Goal: Task Accomplishment & Management: Complete application form

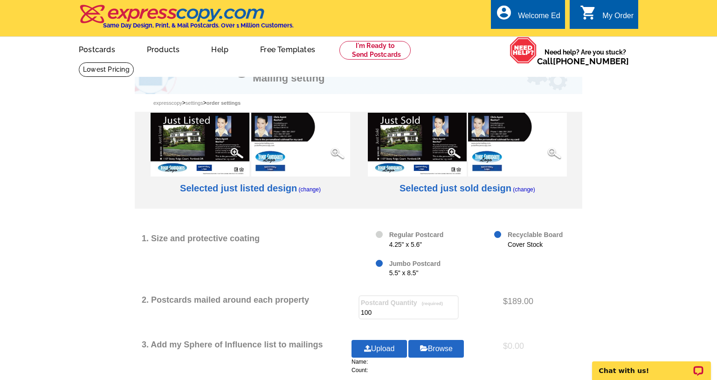
click at [440, 133] on img at bounding box center [417, 145] width 99 height 64
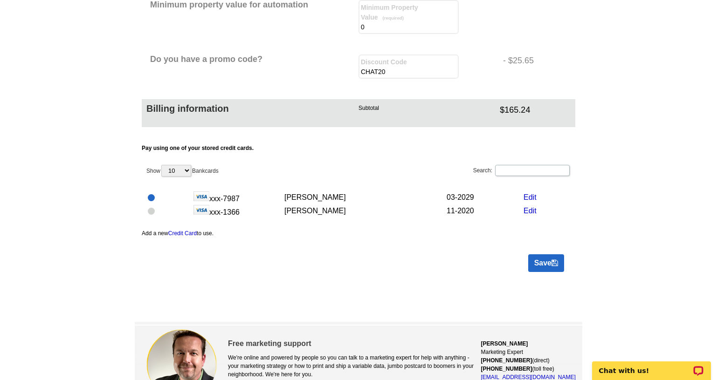
scroll to position [513, 0]
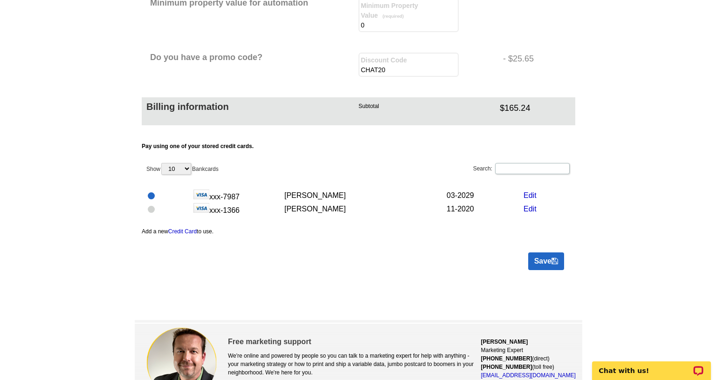
click at [538, 253] on link "Save" at bounding box center [546, 262] width 36 height 18
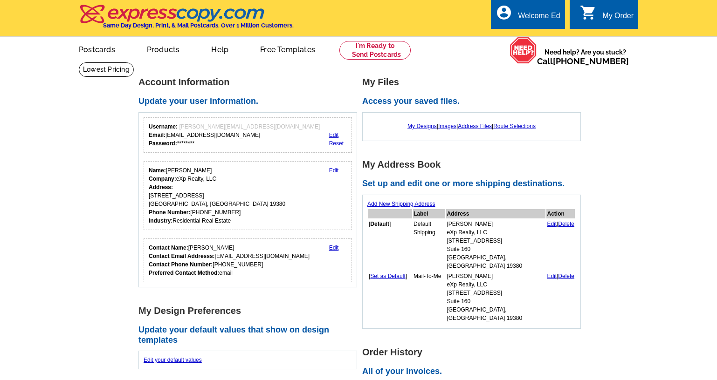
scroll to position [405, 0]
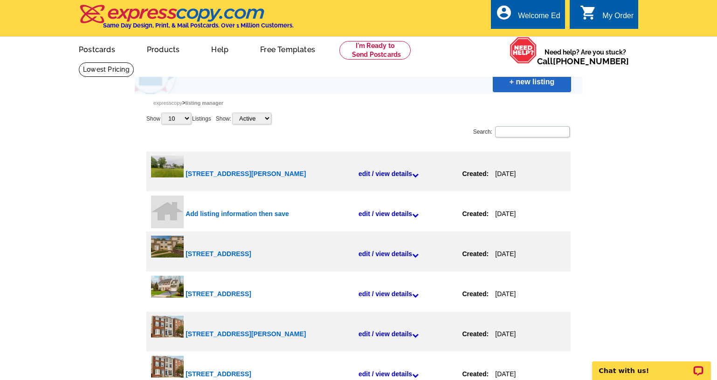
click at [539, 84] on link "+ new listing" at bounding box center [532, 82] width 78 height 21
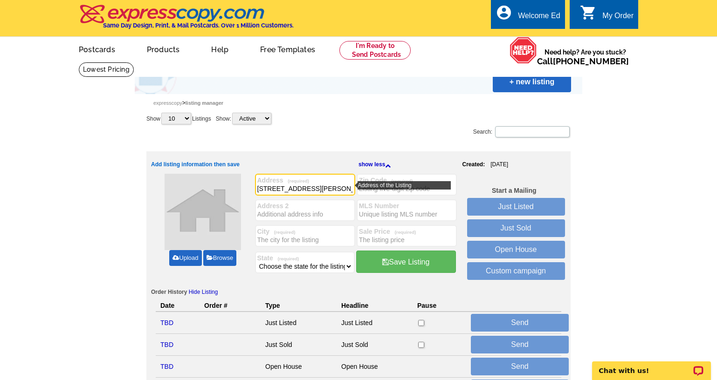
type input "3129 Woods Edge Drive"
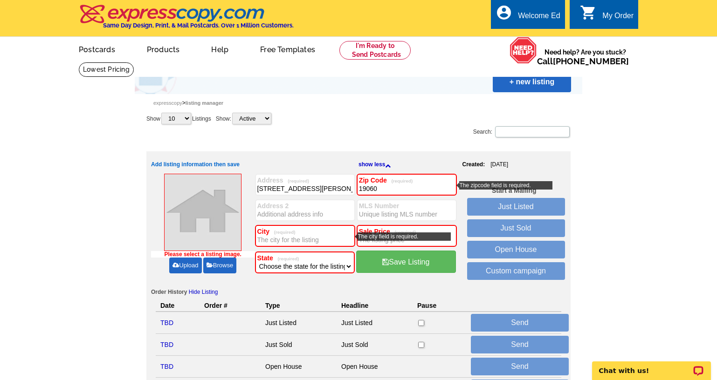
type input "19060"
click at [319, 242] on input "City (required)" at bounding box center [305, 239] width 96 height 9
type input "[GEOGRAPHIC_DATA]"
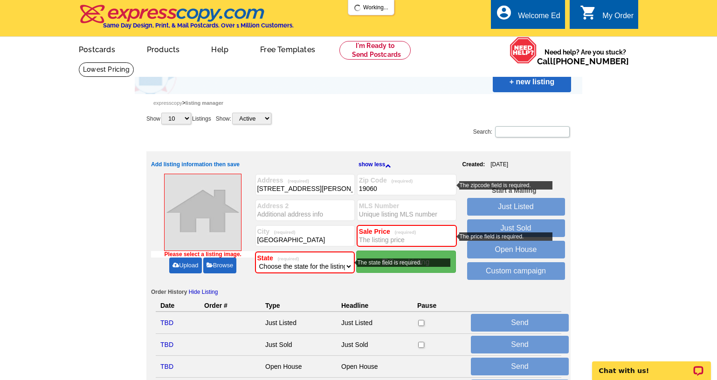
click at [316, 257] on label "State (required)" at bounding box center [304, 258] width 95 height 7
click at [313, 267] on select "Choose the state for the listing Alabama Alaska Arizona Arkansas California Col…" at bounding box center [304, 266] width 95 height 9
select select "39"
click at [257, 262] on select "Choose the state for the listing Alabama Alaska Arizona Arkansas California Col…" at bounding box center [304, 266] width 95 height 9
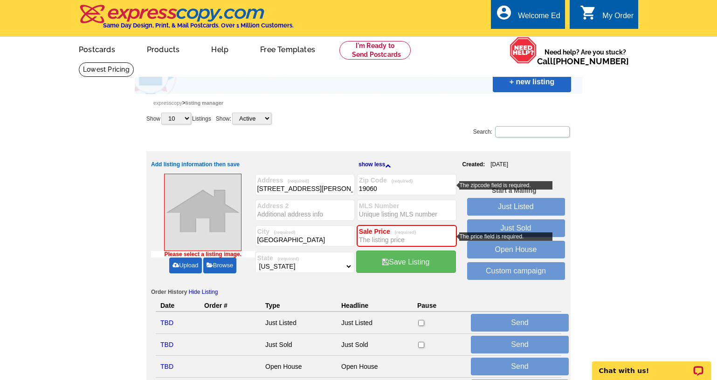
click at [402, 239] on input "Sale Price (required)" at bounding box center [407, 239] width 96 height 9
type input "650000"
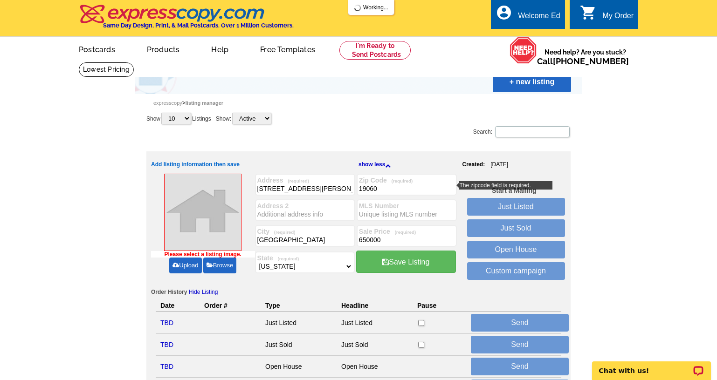
click at [181, 263] on link "Upload" at bounding box center [185, 266] width 32 height 16
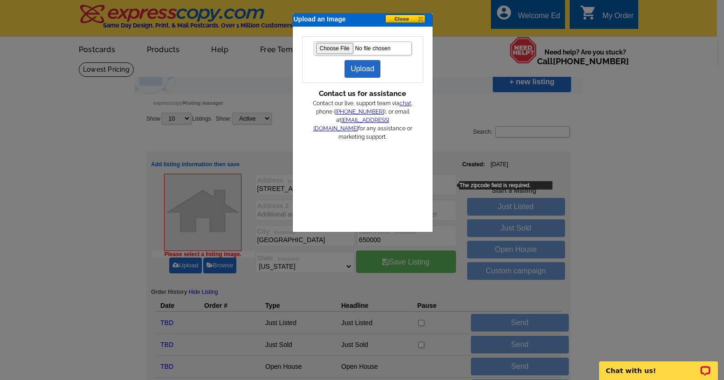
click at [360, 74] on link "Upload" at bounding box center [362, 69] width 36 height 18
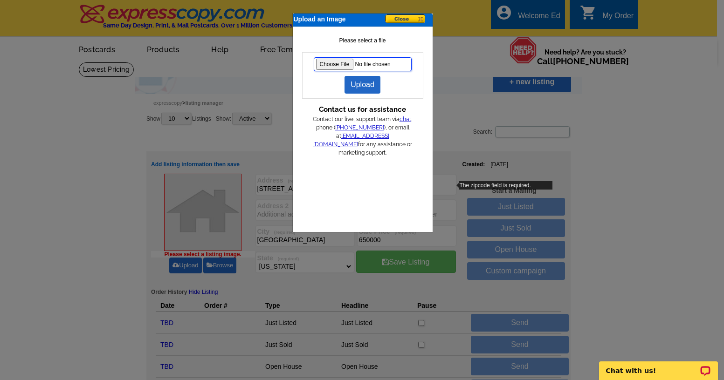
click at [337, 64] on input "file" at bounding box center [363, 64] width 98 height 14
type input "C:\fakepath\IMG_1200.jpg"
click at [375, 83] on link "Upload" at bounding box center [362, 85] width 36 height 18
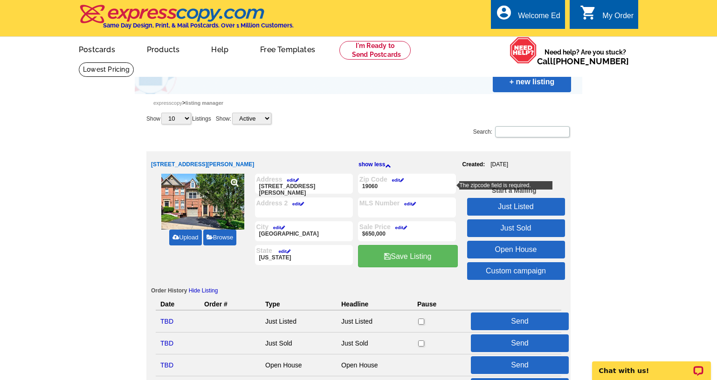
click at [522, 231] on link "Just Sold" at bounding box center [516, 229] width 98 height 18
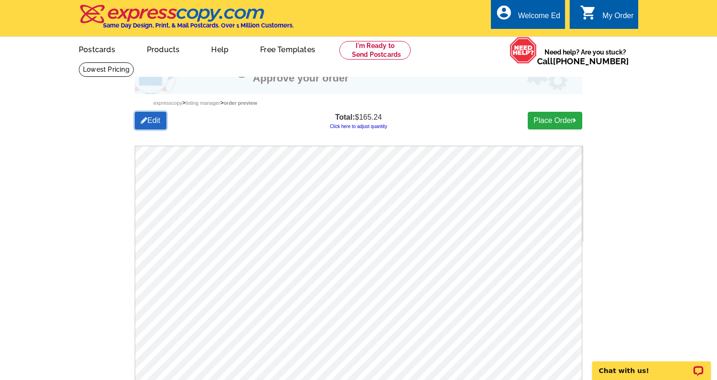
click at [149, 125] on link "Edit" at bounding box center [151, 121] width 32 height 18
click at [150, 123] on link "Edit" at bounding box center [151, 121] width 32 height 18
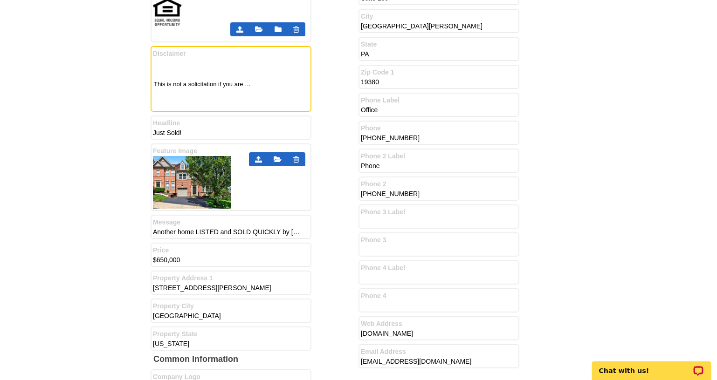
scroll to position [360, 0]
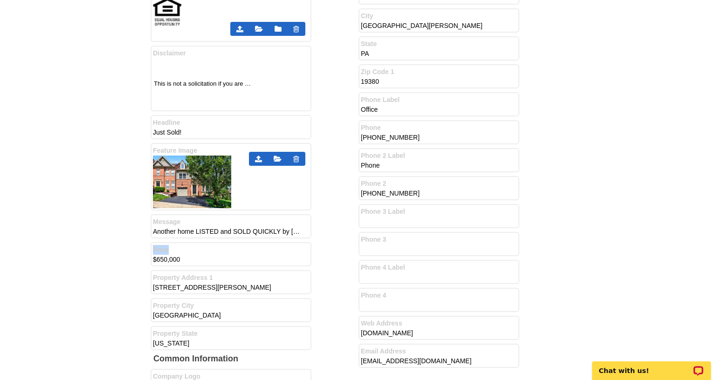
drag, startPoint x: 202, startPoint y: 255, endPoint x: 83, endPoint y: 267, distance: 119.4
click at [83, 267] on main "Messaging on Postcard Change Template Review Expresscopy > Listing Manager > Or…" at bounding box center [358, 208] width 717 height 1012
click at [201, 260] on input "$650,000" at bounding box center [227, 259] width 149 height 9
drag, startPoint x: 200, startPoint y: 260, endPoint x: 124, endPoint y: 268, distance: 75.9
click at [124, 268] on main "Messaging on Postcard Change Template Review Expresscopy > Listing Manager > Or…" at bounding box center [358, 208] width 717 height 1012
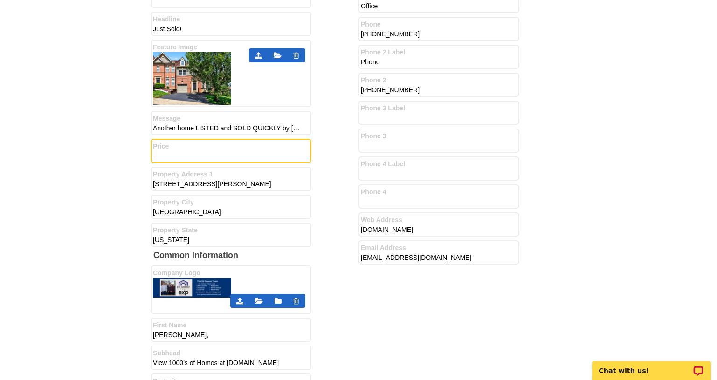
scroll to position [500, 0]
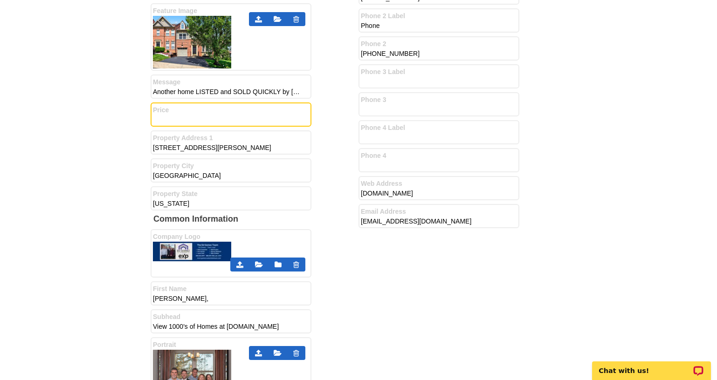
click at [296, 264] on icon at bounding box center [296, 264] width 6 height 7
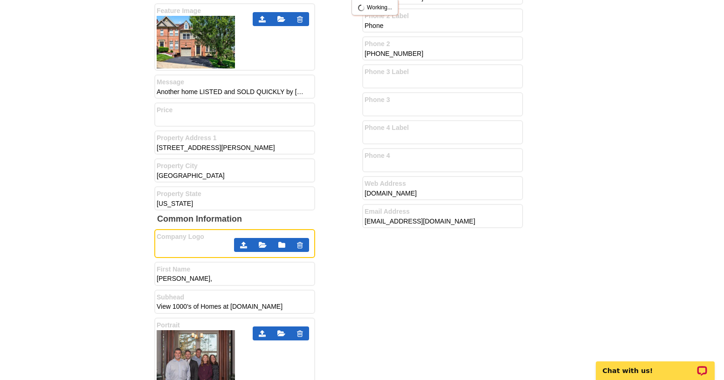
scroll to position [0, 0]
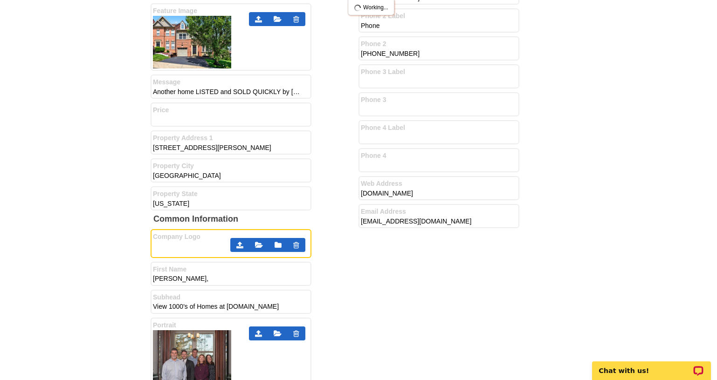
click at [239, 247] on icon at bounding box center [239, 244] width 7 height 7
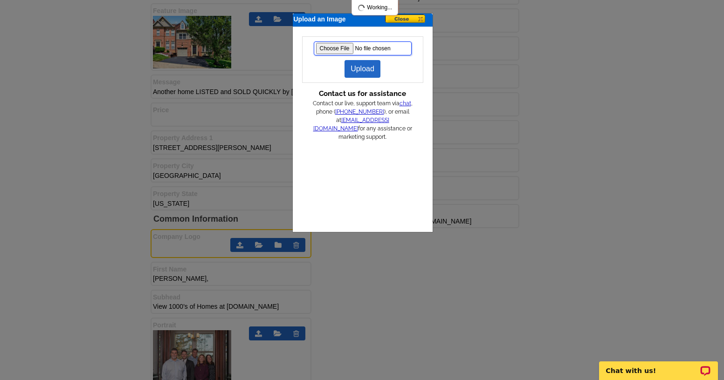
click at [340, 48] on input "file" at bounding box center [363, 48] width 98 height 14
click at [255, 247] on div "Upload an Image Upload Contact us for assistance Contact our live, support team…" at bounding box center [365, 190] width 731 height 380
click at [422, 17] on button at bounding box center [408, 19] width 47 height 10
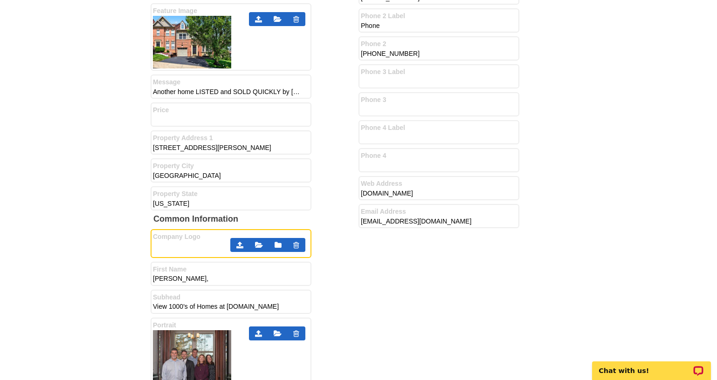
click at [258, 246] on icon at bounding box center [259, 244] width 8 height 7
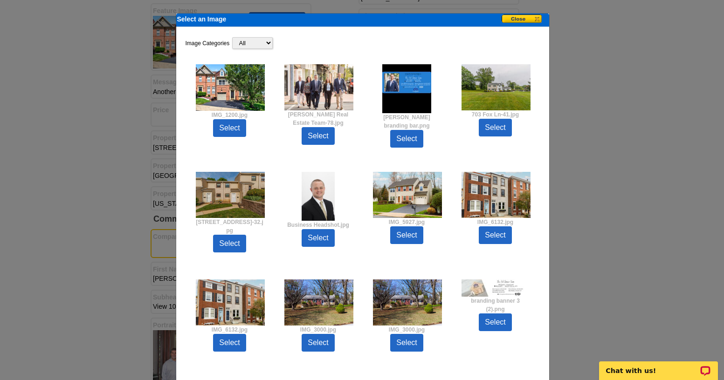
click at [532, 19] on button at bounding box center [525, 19] width 47 height 10
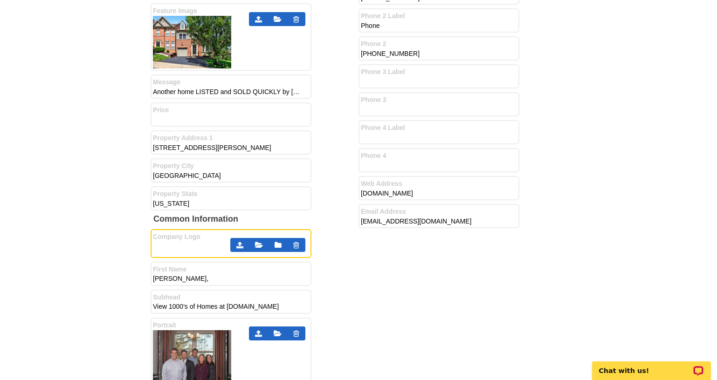
click at [236, 245] on link at bounding box center [239, 245] width 19 height 14
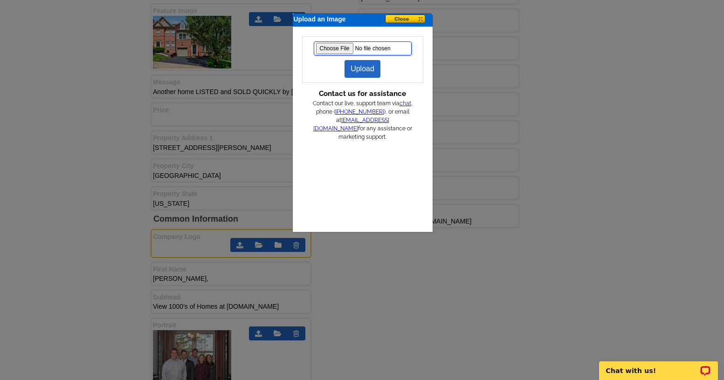
click at [334, 49] on input "file" at bounding box center [363, 48] width 98 height 14
click at [365, 66] on link "Upload" at bounding box center [362, 69] width 36 height 18
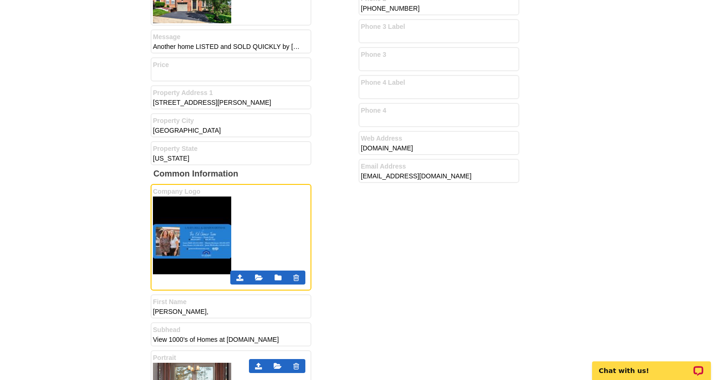
scroll to position [640, 0]
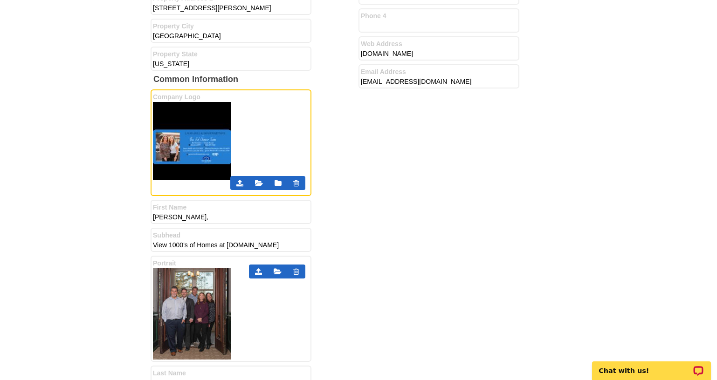
click at [296, 274] on icon at bounding box center [296, 271] width 6 height 7
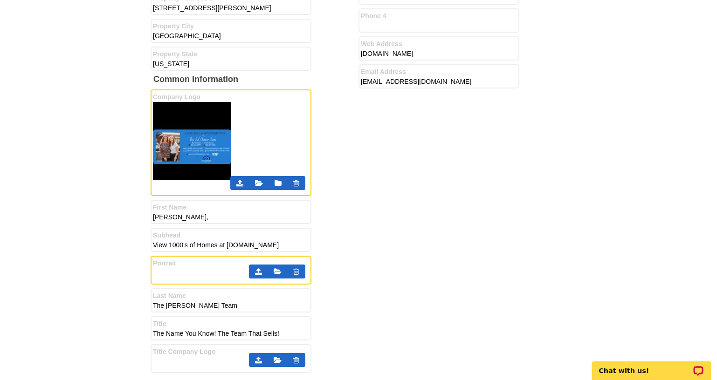
click at [258, 272] on icon at bounding box center [258, 271] width 7 height 7
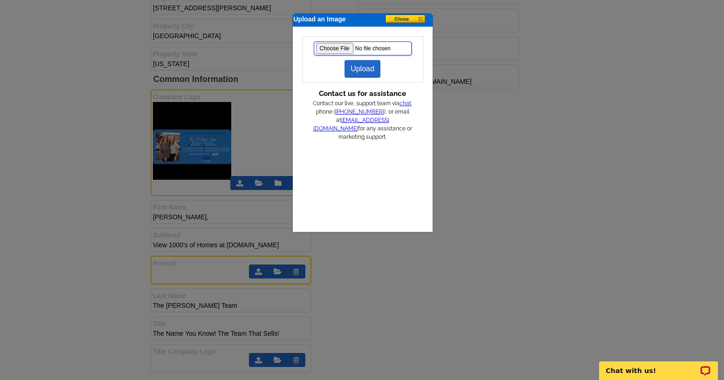
click at [339, 47] on input "file" at bounding box center [363, 48] width 98 height 14
type input "C:\fakepath\Gomez Real Estate Team-54 (1).jpg"
click at [364, 70] on link "Upload" at bounding box center [362, 69] width 36 height 18
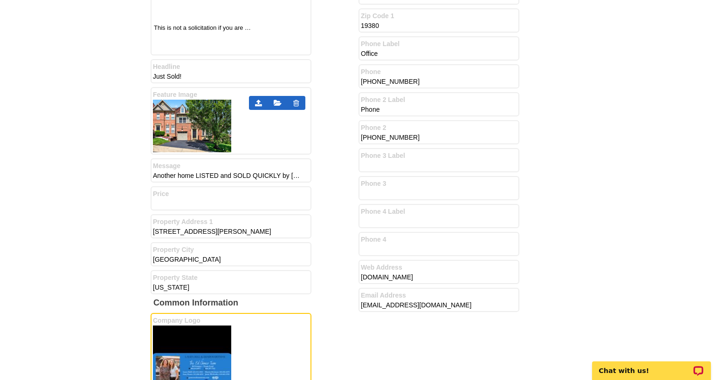
scroll to position [360, 0]
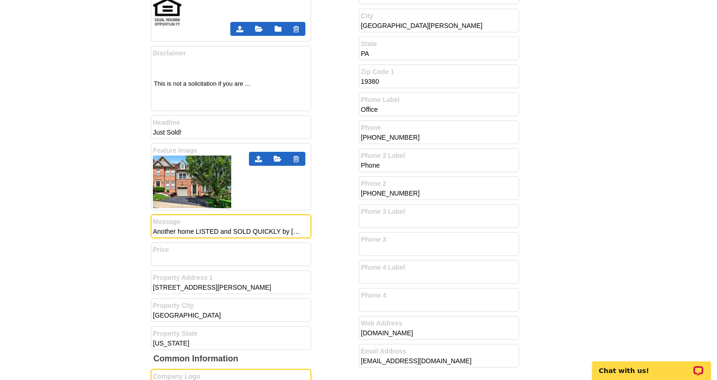
click at [256, 231] on input "Another home LISTED and SOLD QUICKLY by ED GOMEZ and the ED GOMEZ TEAM in MEADO…" at bounding box center [227, 231] width 149 height 9
click at [298, 232] on input "Another home LISTED and SOLD QUICKLY by ED GOMEZ and the ED GOMEZ TEAM in MEADO…" at bounding box center [227, 231] width 149 height 9
click at [666, 199] on main "Messaging on Postcard Change Template Review Expresscopy > Listing Manager > Or…" at bounding box center [358, 217] width 717 height 1031
click at [297, 231] on input "Another home LISTED and SOLD QUICKLY by SHARON REITMAN & LAURA HULL and the ED …" at bounding box center [227, 231] width 149 height 9
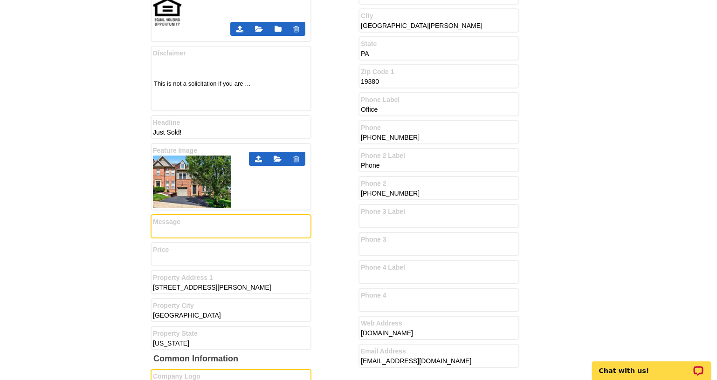
scroll to position [0, 241]
type input "Another home LISTED and SOLD QUICKLY by SHARON REITMAN & LAURA HULL and the ED …"
click at [590, 188] on main "Messaging on Postcard Change Template Review Expresscopy > Listing Manager > Or…" at bounding box center [358, 217] width 717 height 1031
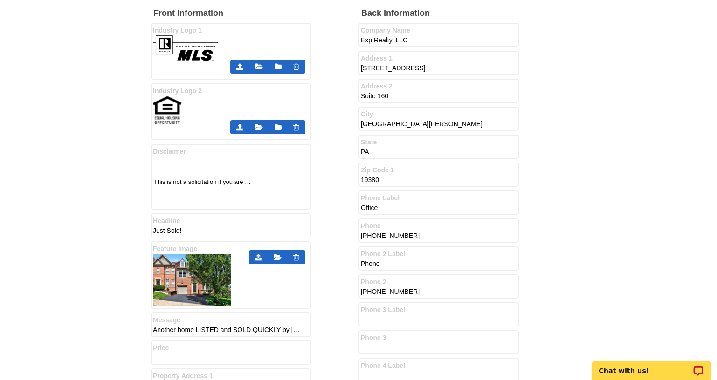
scroll to position [267, 0]
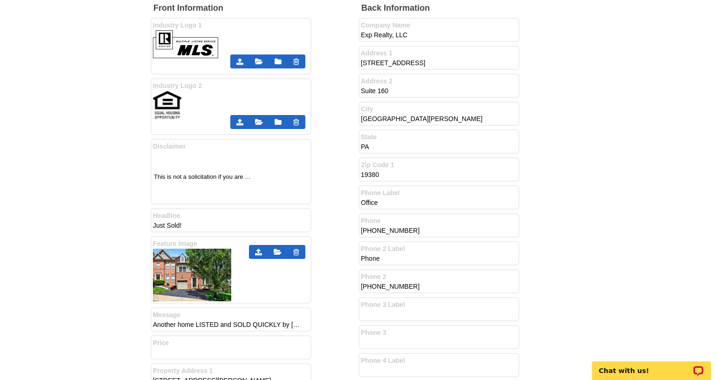
click at [429, 210] on div "Phone Label Office" at bounding box center [438, 198] width 161 height 24
drag, startPoint x: 408, startPoint y: 205, endPoint x: 322, endPoint y: 212, distance: 86.5
type input "S"
type input "Sharon's cell"
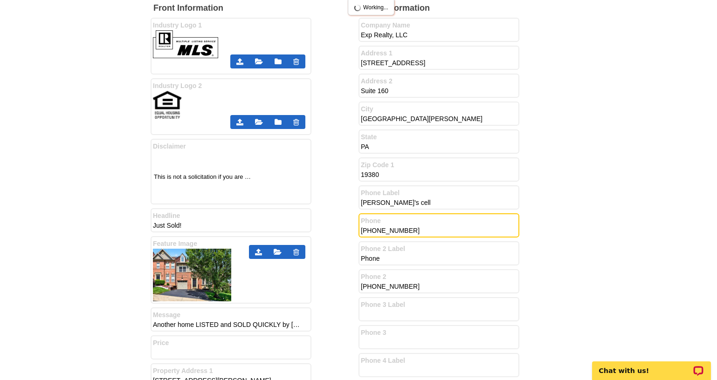
drag, startPoint x: 431, startPoint y: 230, endPoint x: 210, endPoint y: 232, distance: 221.4
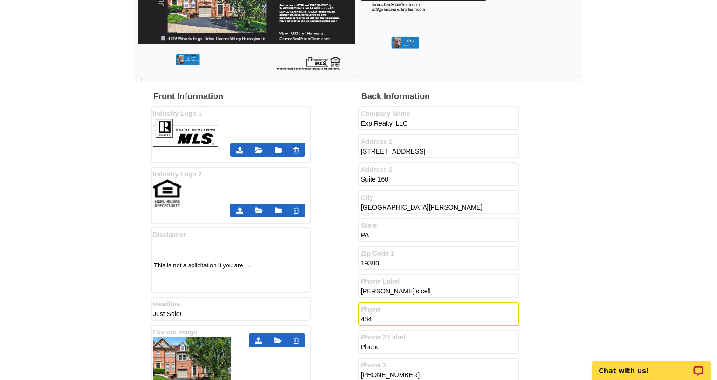
scroll to position [174, 0]
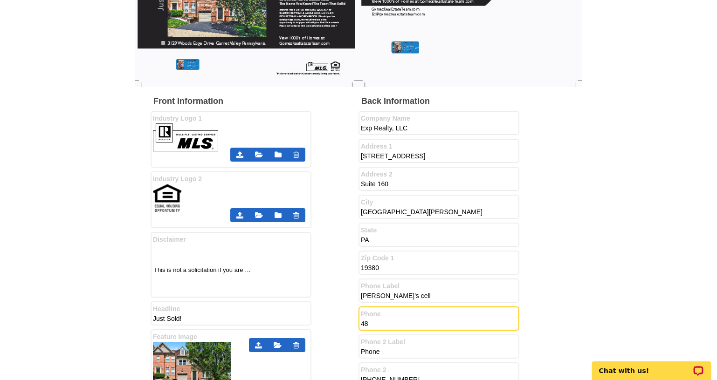
type input "4"
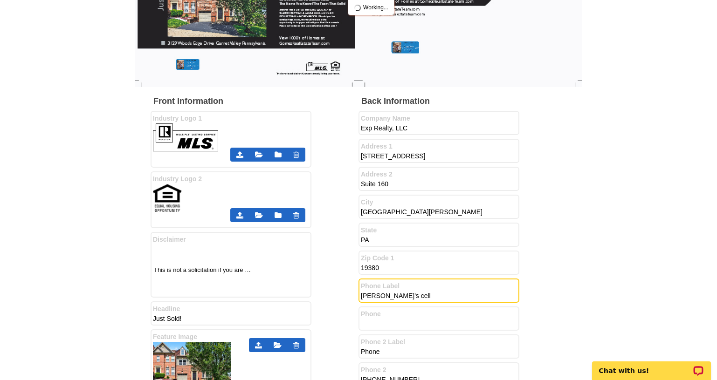
drag, startPoint x: 457, startPoint y: 296, endPoint x: 275, endPoint y: 273, distance: 183.2
type input "Office"
click at [398, 315] on label "Phone" at bounding box center [439, 315] width 156 height 10
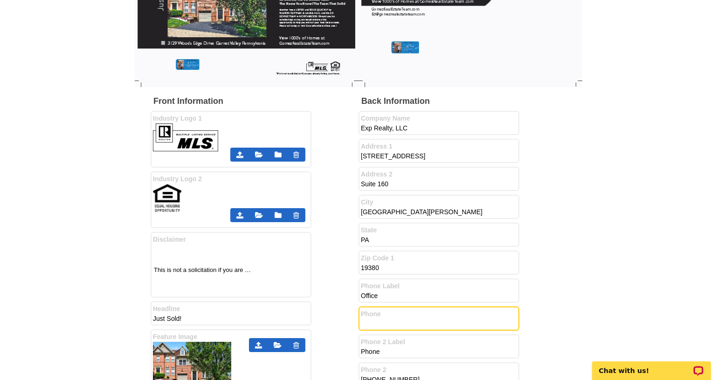
click at [385, 323] on input "Phone" at bounding box center [435, 323] width 149 height 9
type input "7"
type input "888-397-7352"
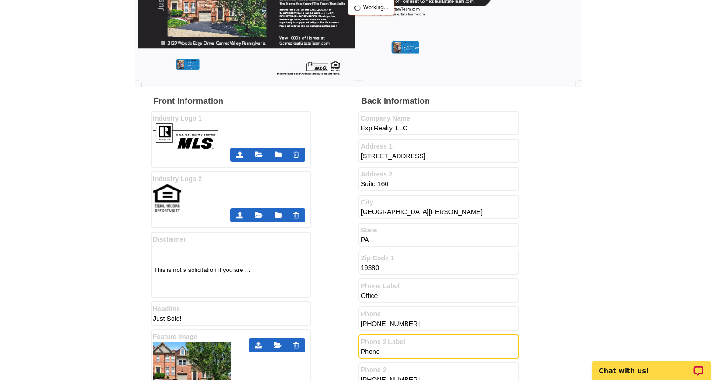
drag, startPoint x: 406, startPoint y: 356, endPoint x: 340, endPoint y: 358, distance: 65.8
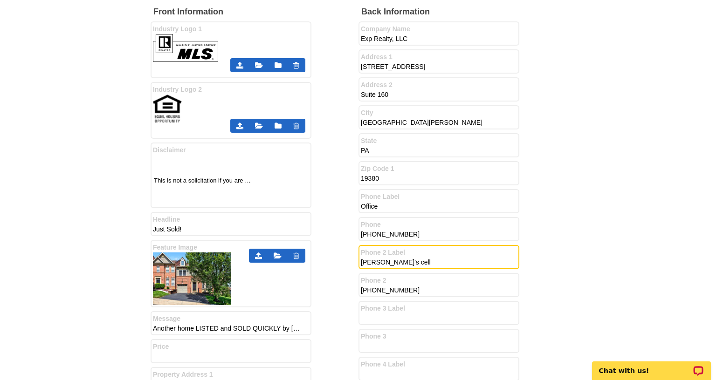
scroll to position [267, 0]
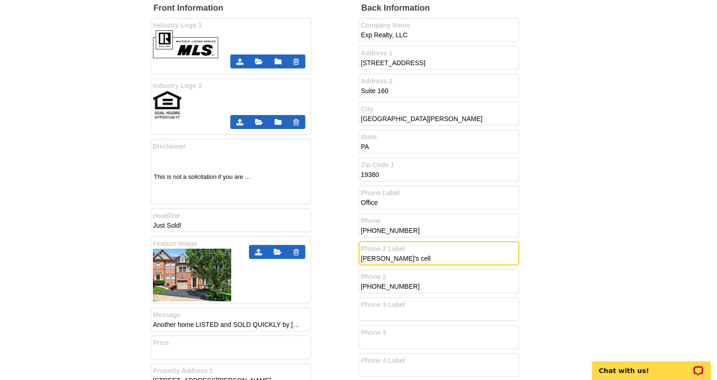
type input "Sharon's cell"
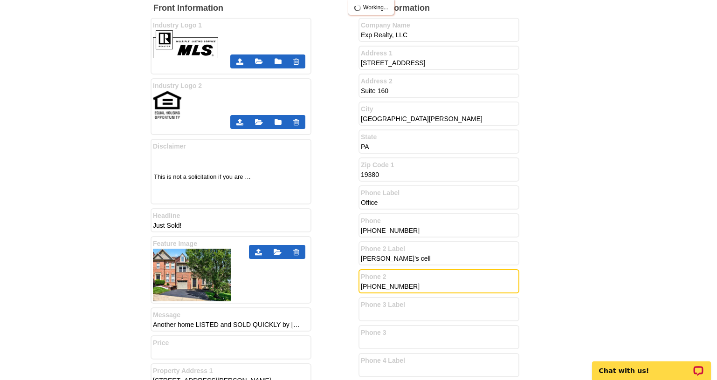
drag, startPoint x: 421, startPoint y: 288, endPoint x: 192, endPoint y: 317, distance: 231.1
type input "484-888-4879"
click at [405, 312] on input "Phone 3 Label" at bounding box center [435, 314] width 149 height 9
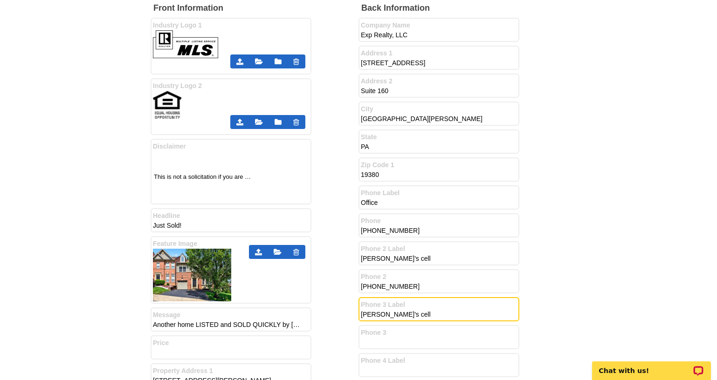
type input "Laura's cell"
click at [376, 343] on input "Phone 3" at bounding box center [435, 342] width 149 height 9
type input "610-213-1852"
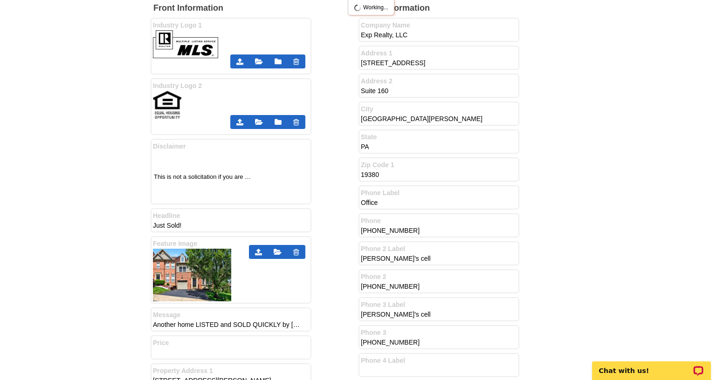
click at [609, 250] on main "Messaging on Postcard Change Template Review Expresscopy > Listing Manager > Or…" at bounding box center [358, 310] width 717 height 1031
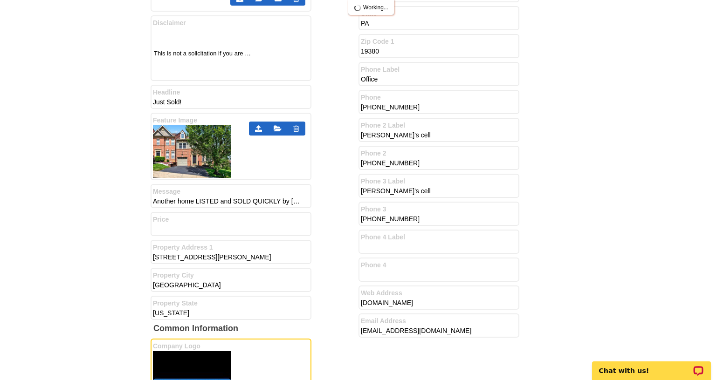
scroll to position [407, 0]
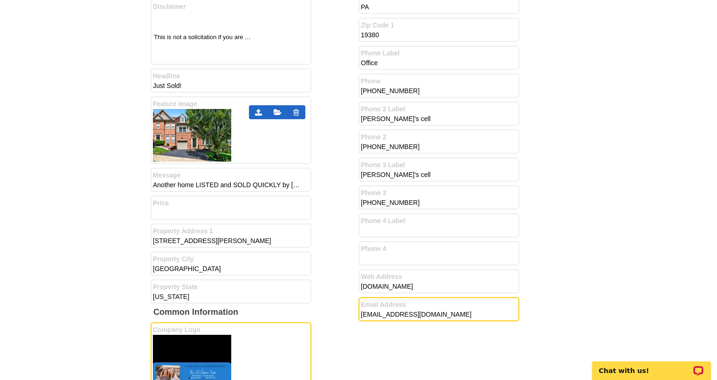
drag, startPoint x: 476, startPoint y: 315, endPoint x: 290, endPoint y: 326, distance: 186.3
click at [290, 326] on div "Front Information Industry Logo 1 Industry Logo 2" at bounding box center [359, 255] width 416 height 785
type input "s"
type input "Sharon.reitman@exprealty.com & Laura.hull@exprealty.com"
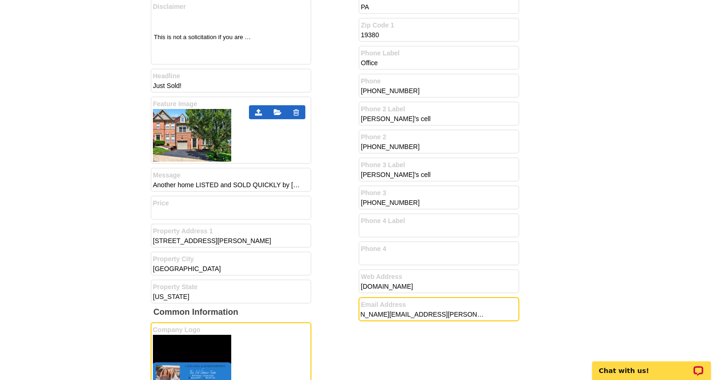
scroll to position [0, 0]
click at [557, 180] on div "Back Information Company Name Exp Realty, LLC Address 1 535 N Church St, Addres…" at bounding box center [462, 94] width 208 height 462
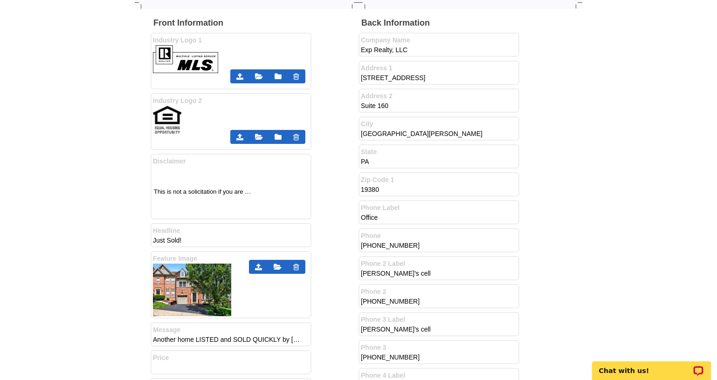
scroll to position [373, 0]
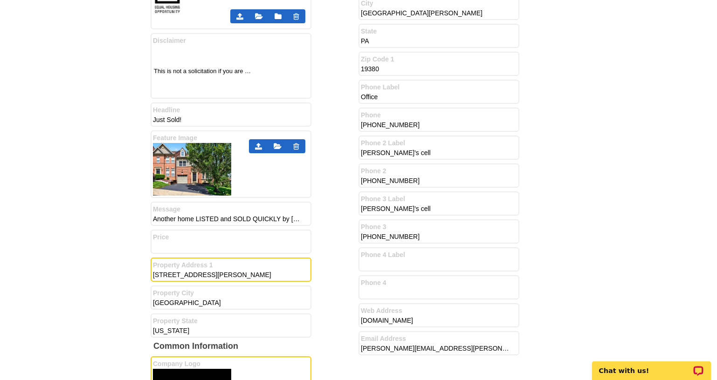
click at [235, 275] on input "3129 Woods Edge Drive" at bounding box center [227, 274] width 149 height 9
type input "3129 Woods Edge Drive,"
click at [215, 300] on input "Garnet Valley" at bounding box center [227, 302] width 149 height 9
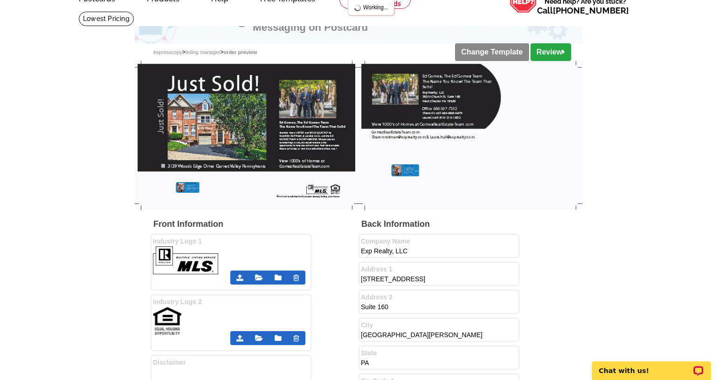
scroll to position [47, 0]
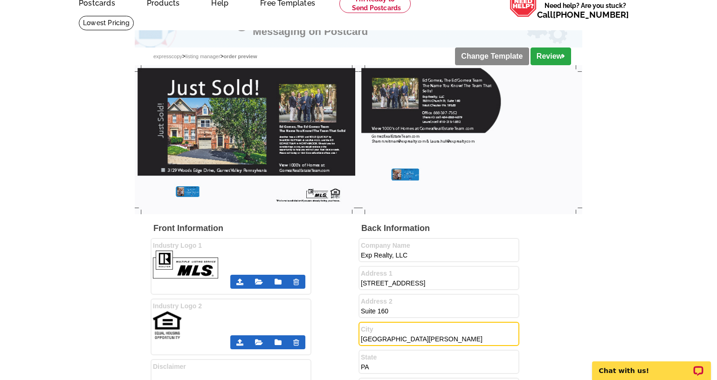
click at [409, 342] on input "West Chester" at bounding box center [435, 339] width 149 height 9
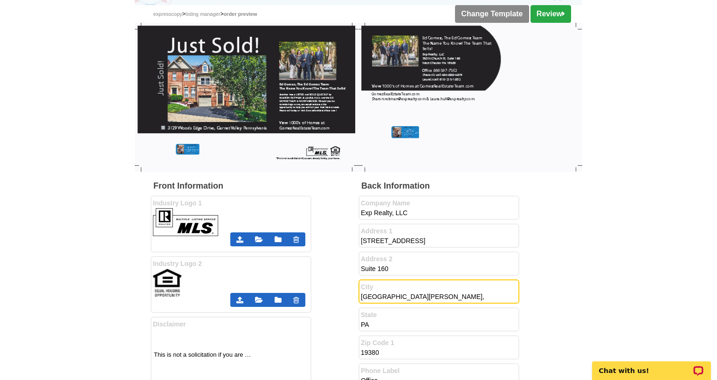
scroll to position [0, 0]
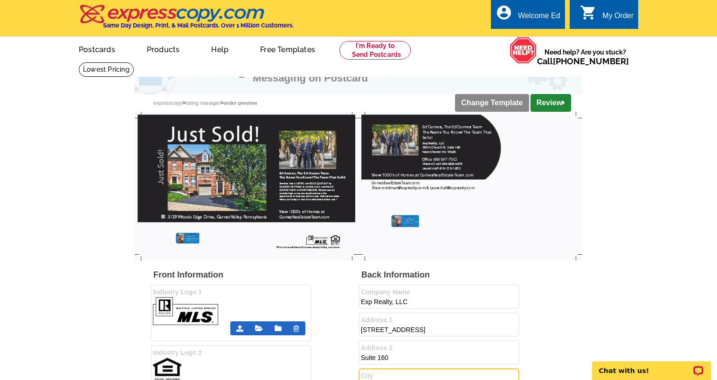
type input "West Chester,"
click at [549, 105] on link "Review" at bounding box center [550, 103] width 41 height 18
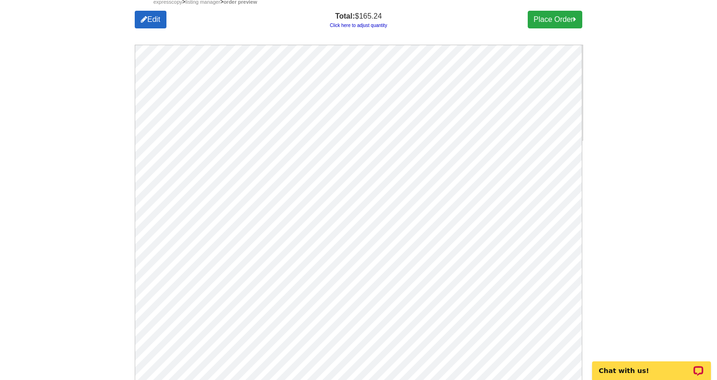
scroll to position [233, 0]
